Goal: Find specific page/section: Find specific page/section

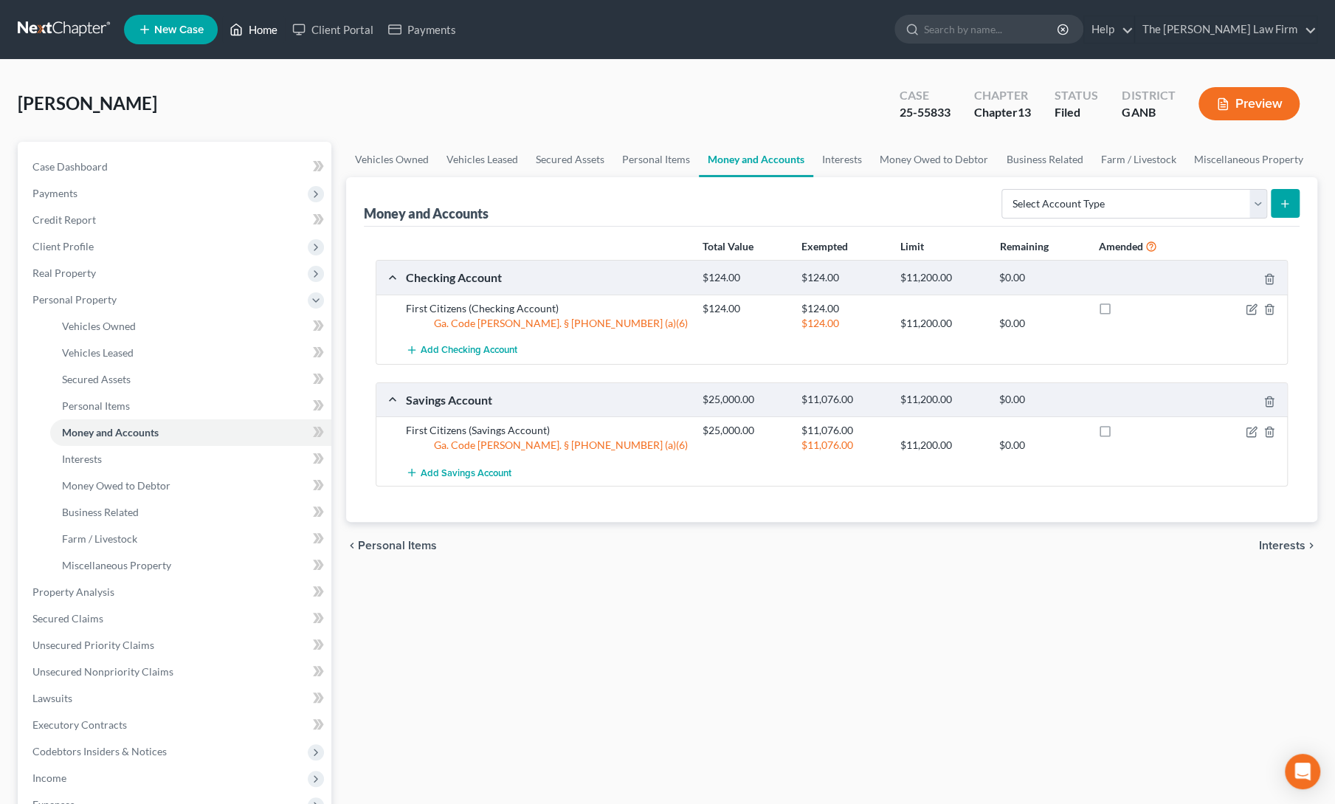
click at [248, 32] on link "Home" at bounding box center [253, 29] width 63 height 27
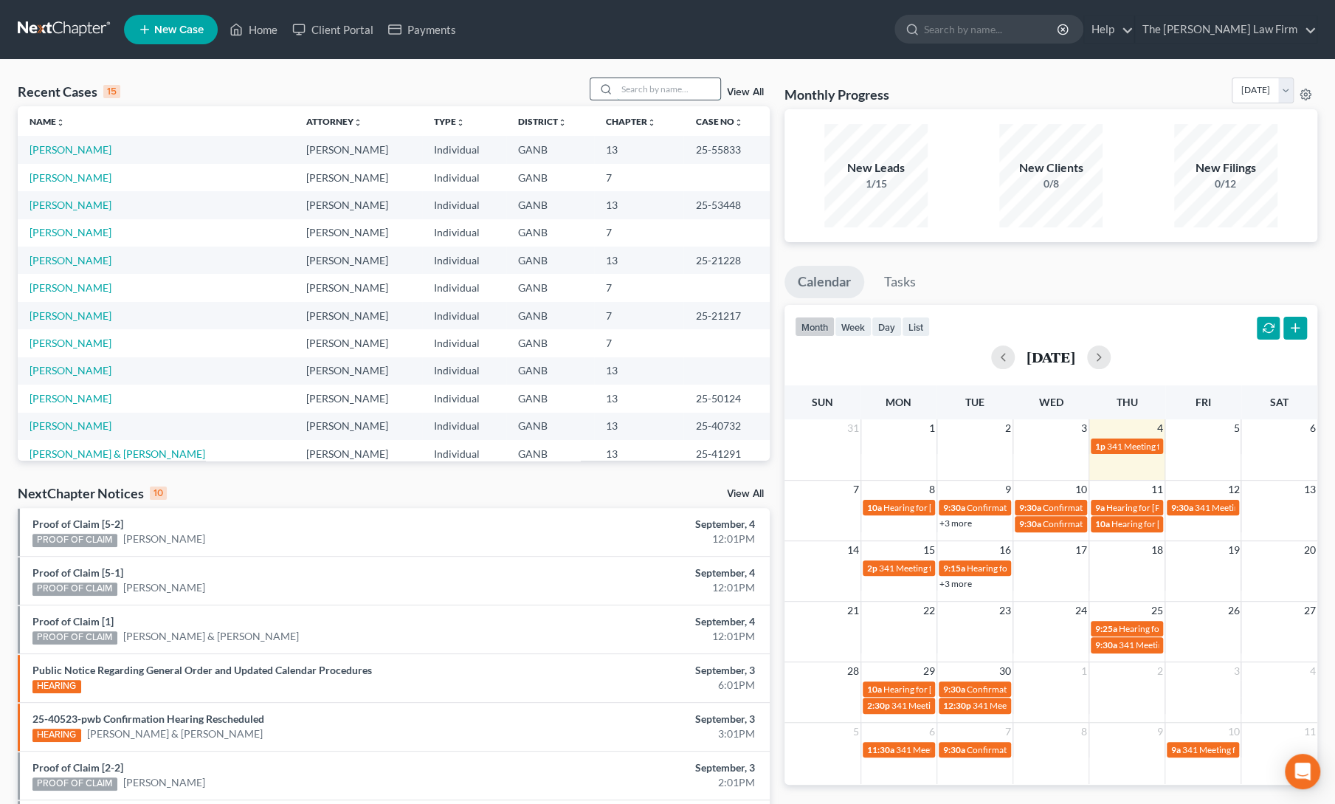
click at [657, 83] on input "search" at bounding box center [668, 88] width 103 height 21
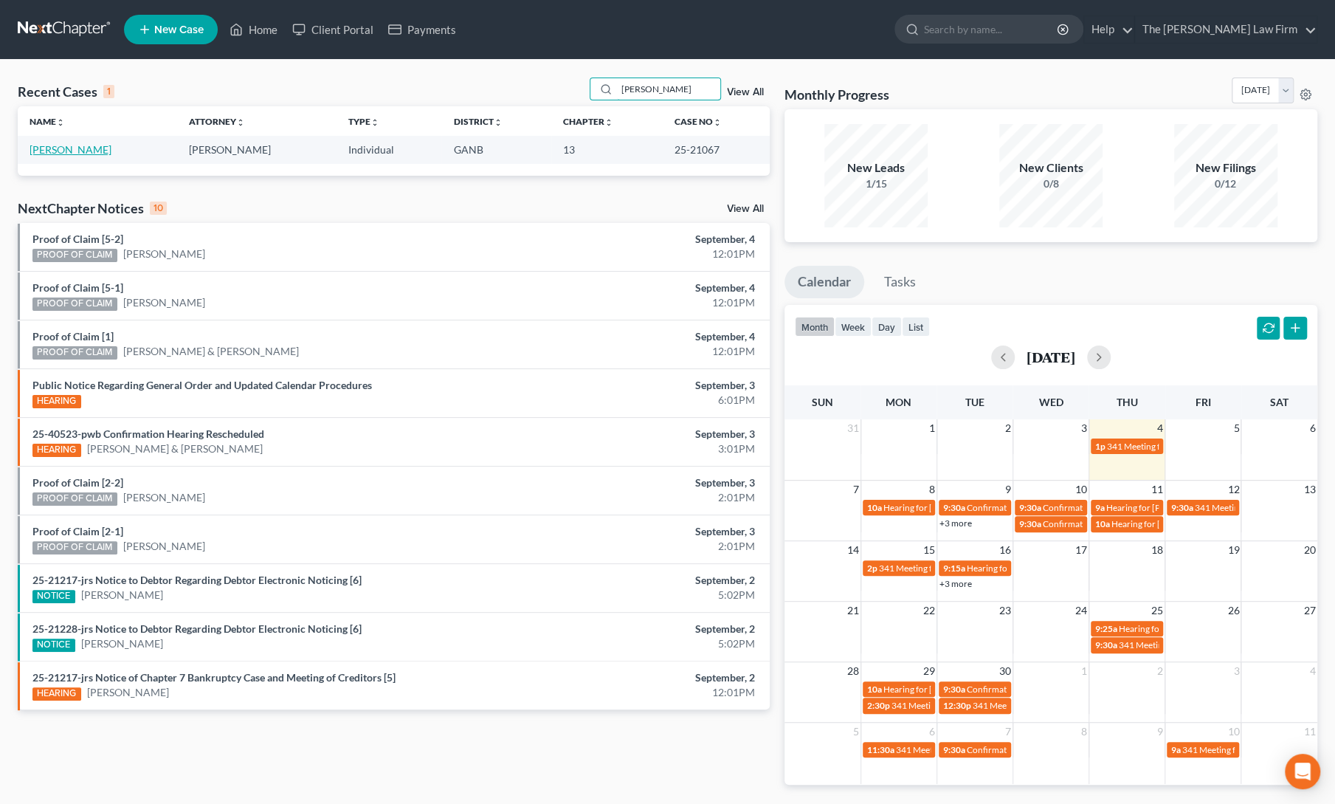
type input "[PERSON_NAME]"
click at [44, 154] on link "[PERSON_NAME]" at bounding box center [71, 149] width 82 height 13
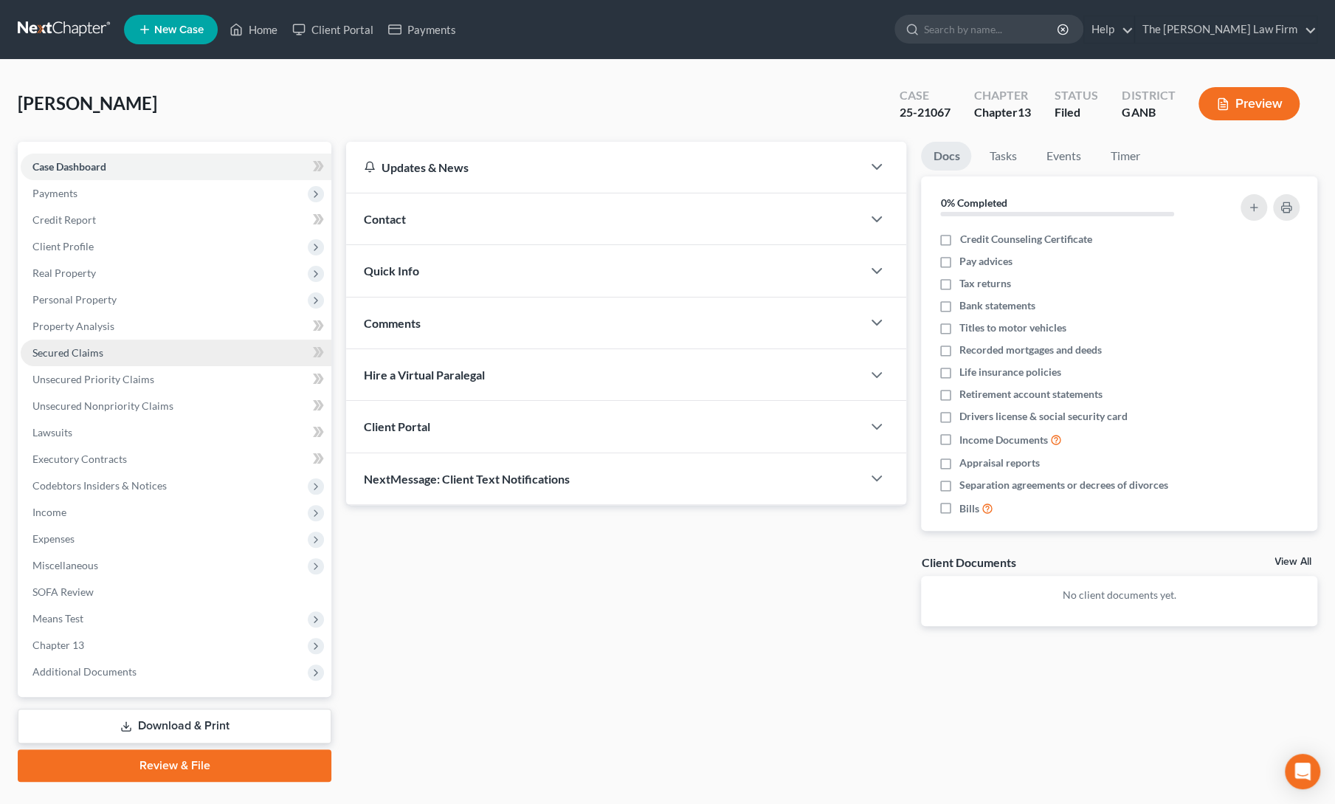
click at [61, 354] on span "Secured Claims" at bounding box center [67, 352] width 71 height 13
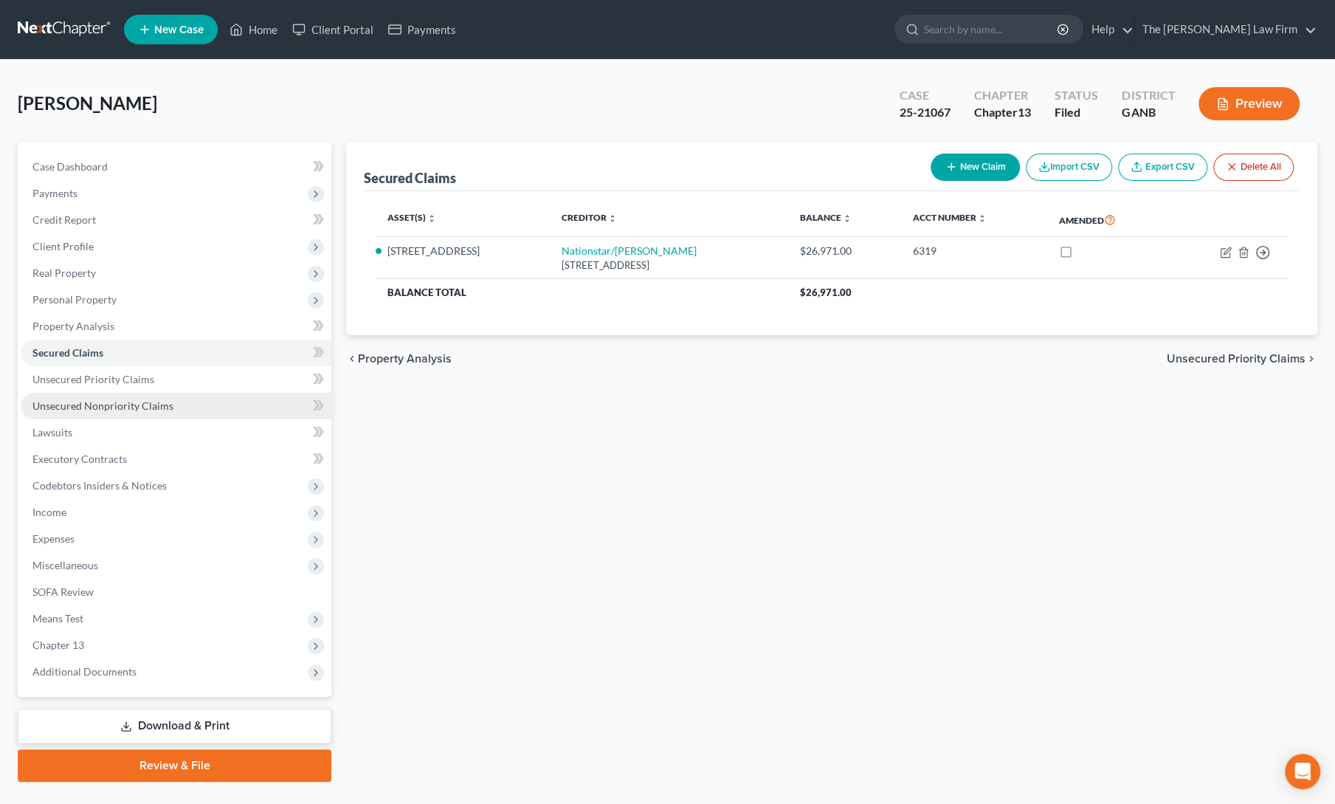
click at [72, 405] on span "Unsecured Nonpriority Claims" at bounding box center [102, 405] width 141 height 13
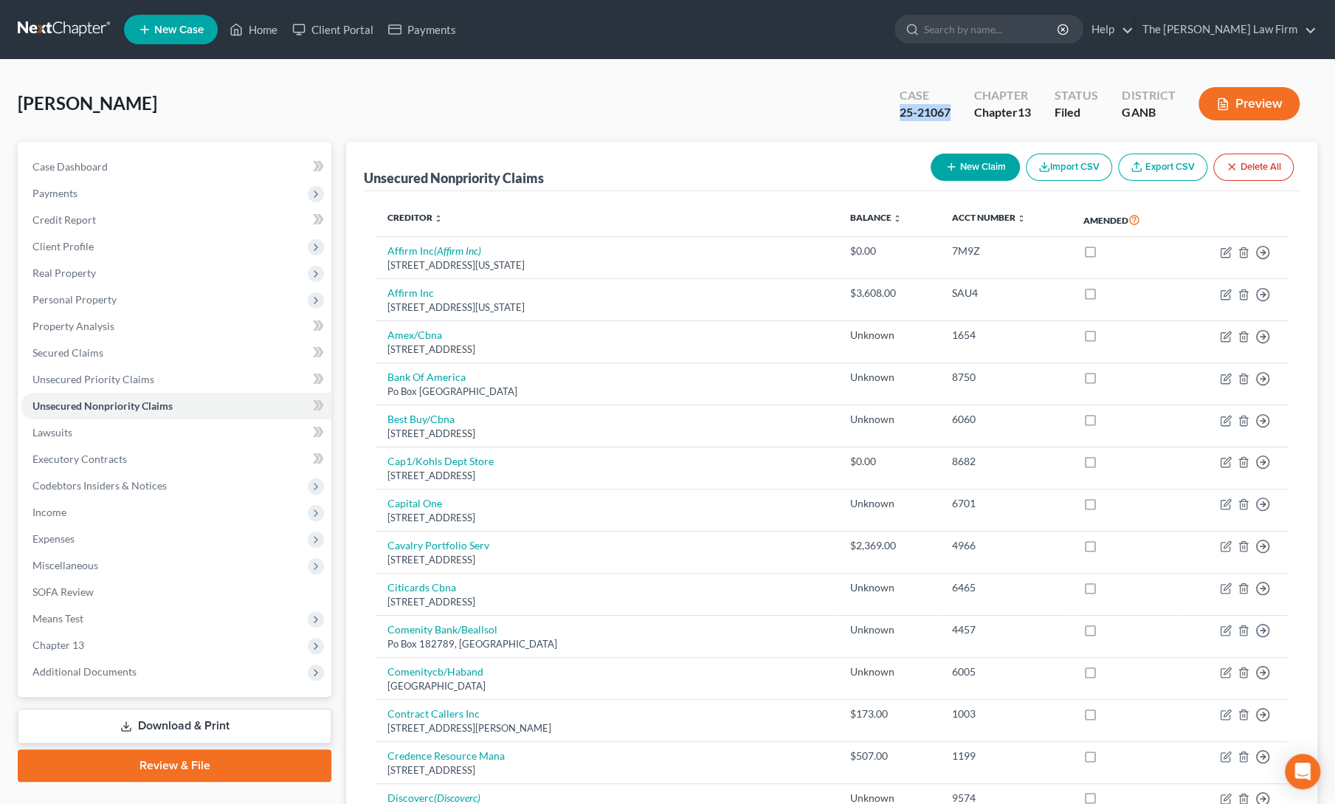
drag, startPoint x: 895, startPoint y: 111, endPoint x: 947, endPoint y: 112, distance: 52.4
click at [947, 112] on div "Case 25-21067" at bounding box center [925, 105] width 75 height 44
copy div "25-21067"
